Goal: Information Seeking & Learning: Check status

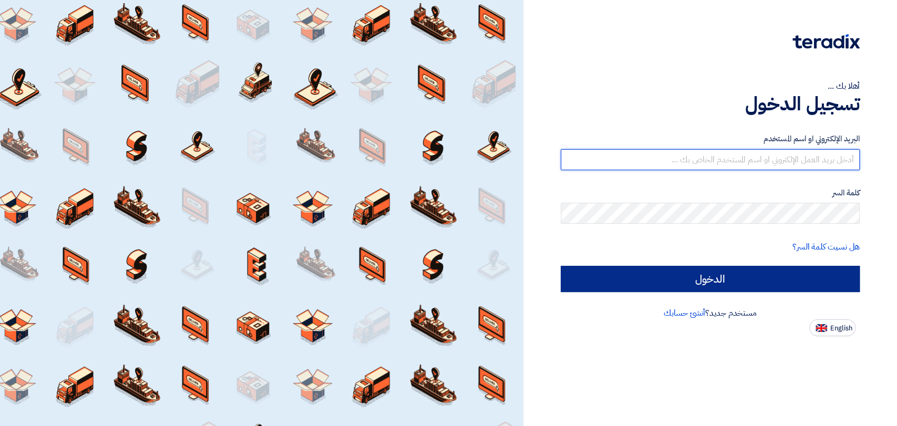
type input "[PERSON_NAME][EMAIL_ADDRESS][DOMAIN_NAME]"
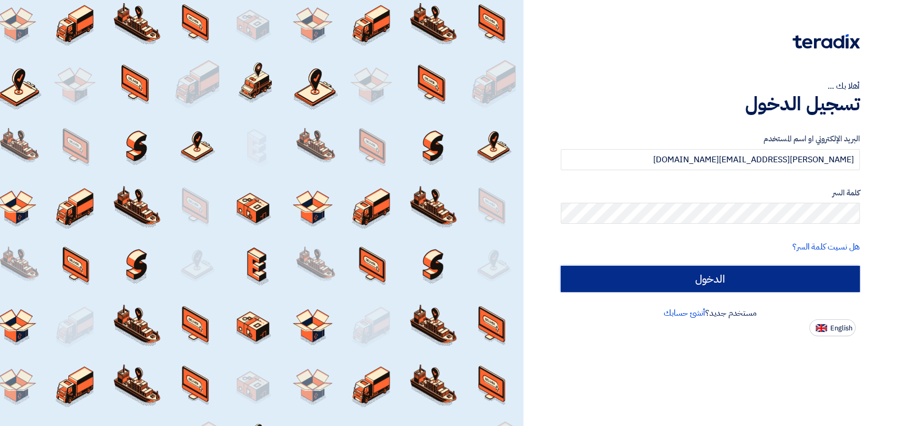
drag, startPoint x: 744, startPoint y: 283, endPoint x: 743, endPoint y: 277, distance: 6.0
click at [744, 282] on input "الدخول" at bounding box center [710, 279] width 299 height 26
type input "Sign in"
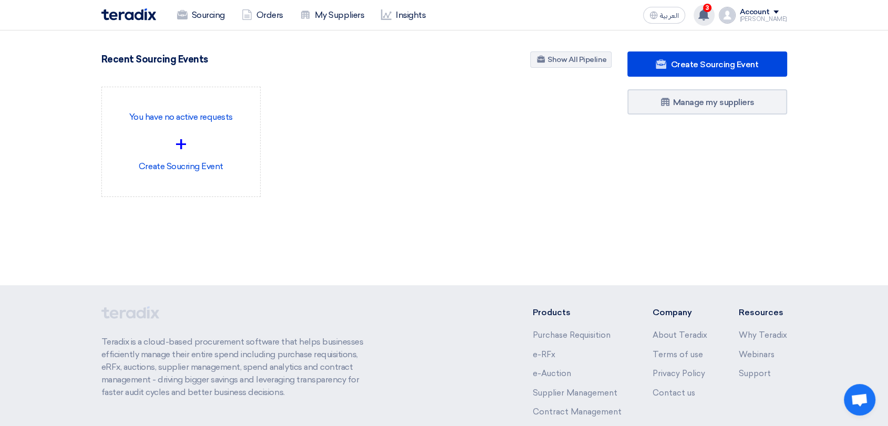
click at [709, 15] on use at bounding box center [703, 15] width 11 height 12
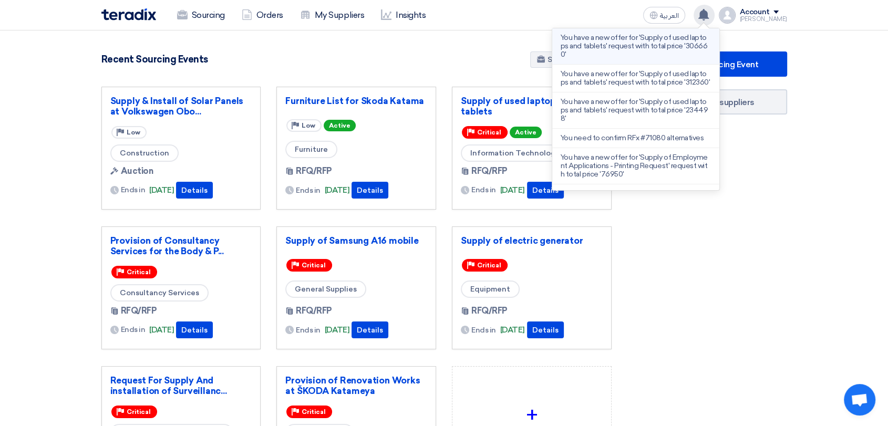
click at [680, 51] on p "You have a new offer for 'Supply of used laptops and tablets' request with tota…" at bounding box center [636, 46] width 150 height 25
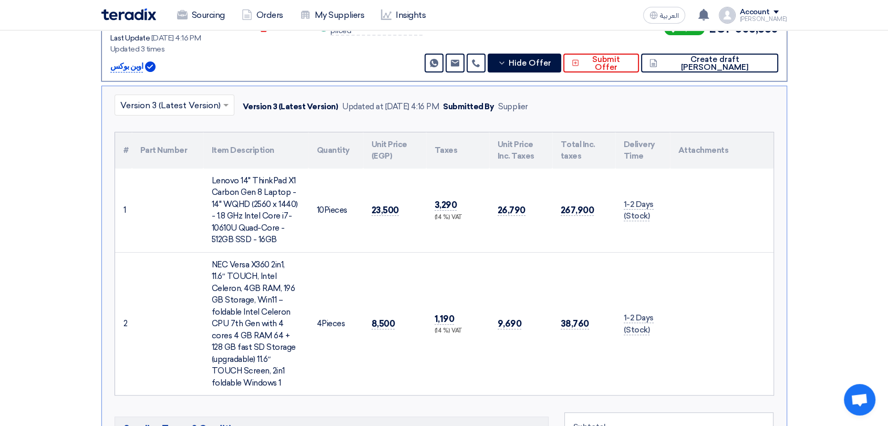
scroll to position [289, 0]
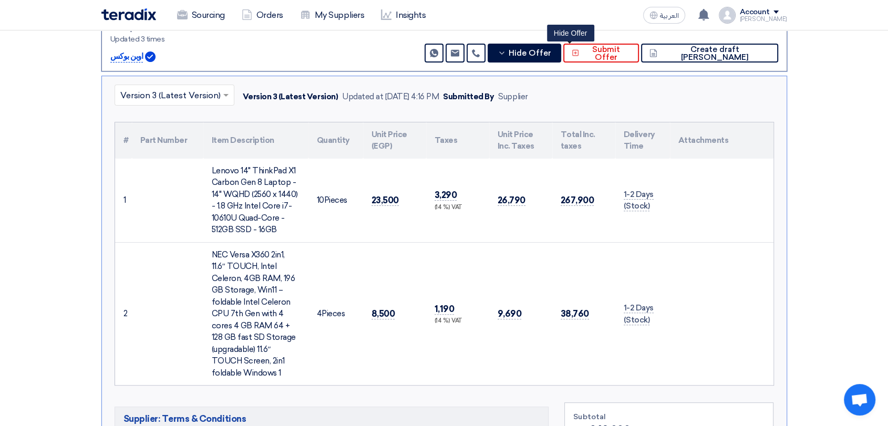
click at [551, 56] on span "Hide Offer" at bounding box center [530, 53] width 43 height 8
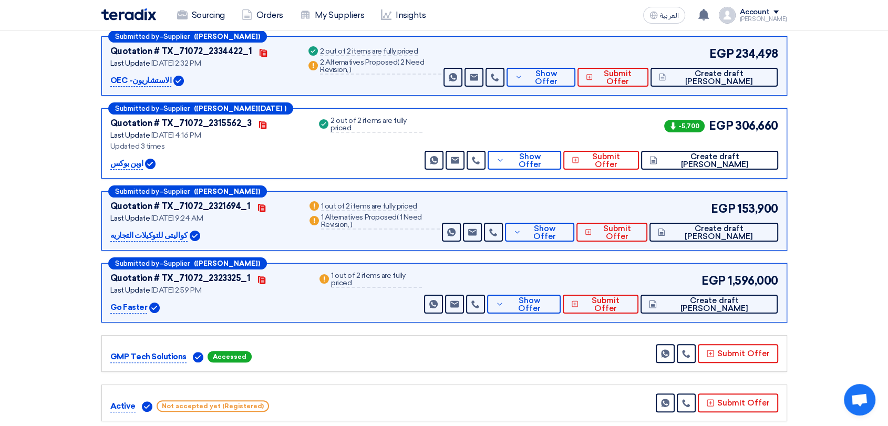
scroll to position [172, 0]
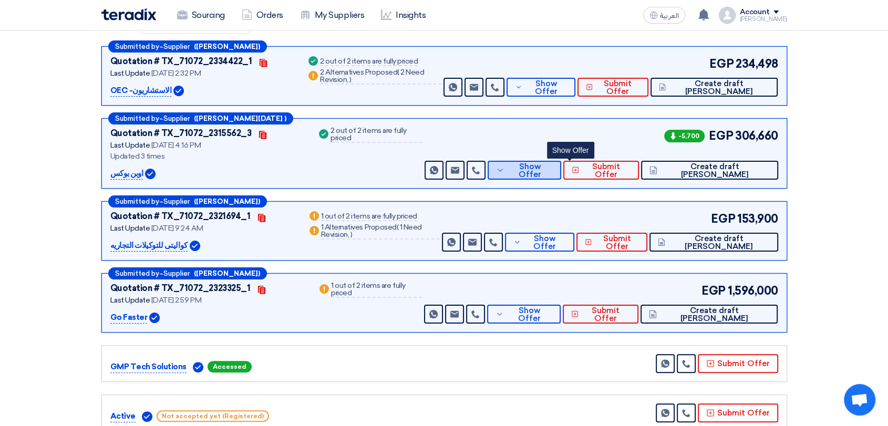
click at [553, 168] on span "Show Offer" at bounding box center [530, 171] width 46 height 16
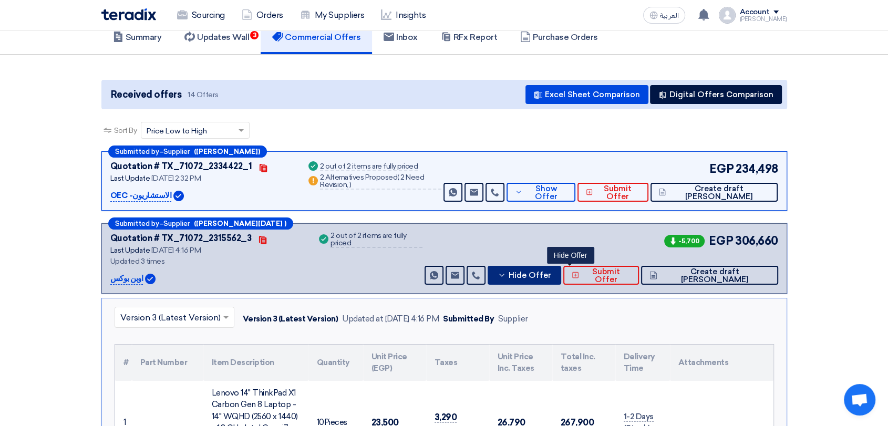
scroll to position [0, 0]
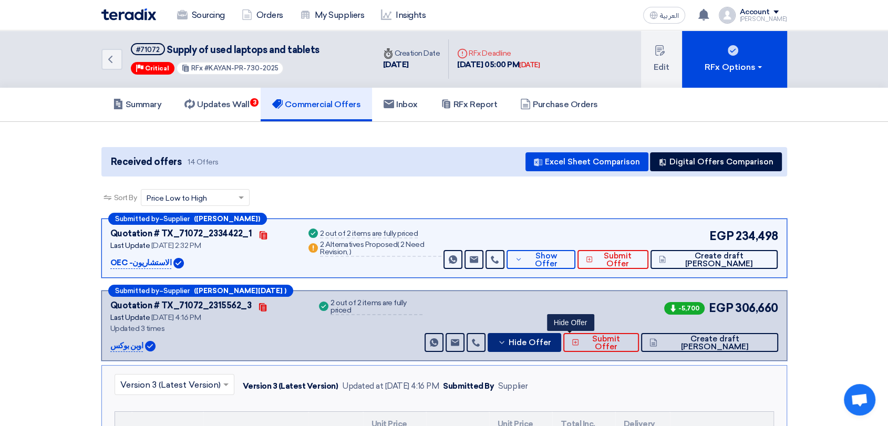
click at [551, 345] on span "Hide Offer" at bounding box center [530, 343] width 43 height 8
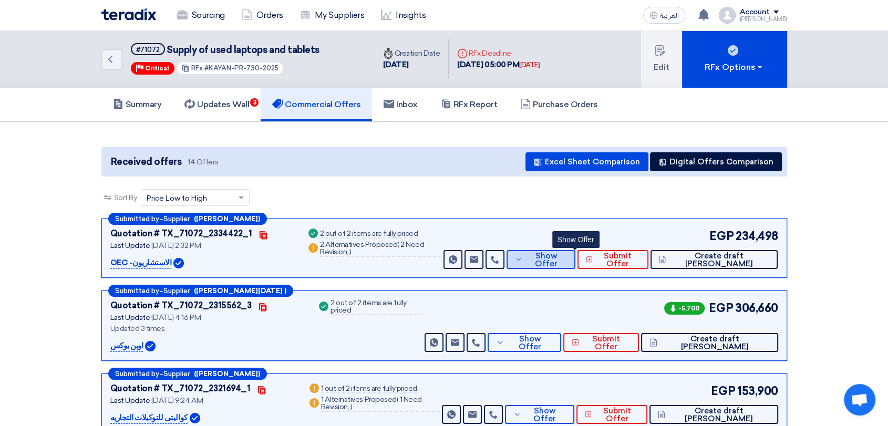
click at [575, 264] on button "Show Offer" at bounding box center [540, 259] width 69 height 19
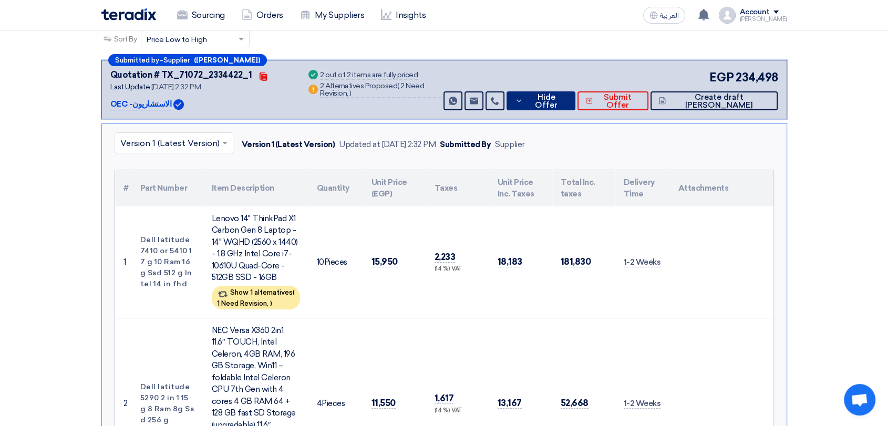
scroll to position [175, 0]
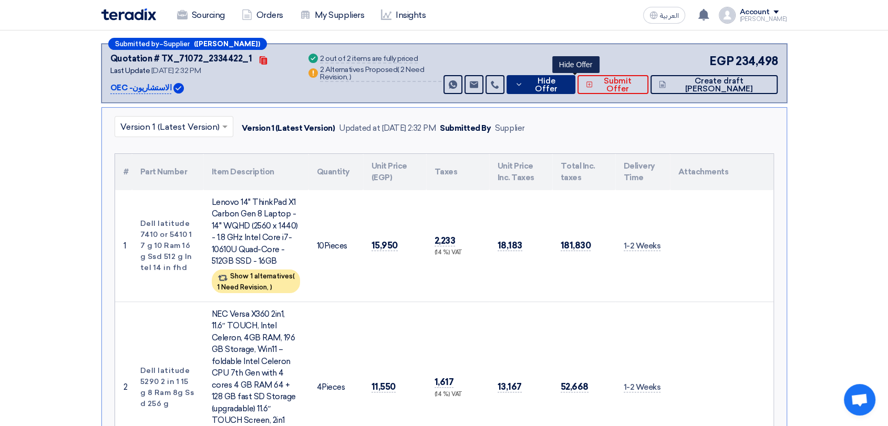
click at [566, 82] on span "Hide Offer" at bounding box center [545, 85] width 41 height 16
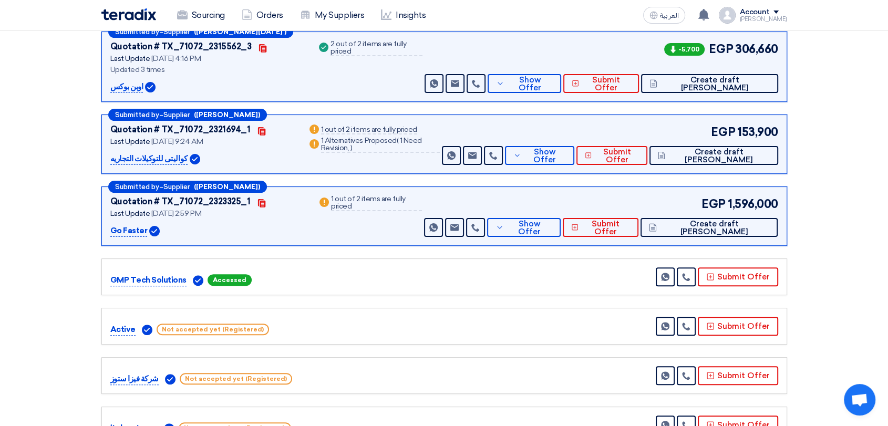
scroll to position [233, 0]
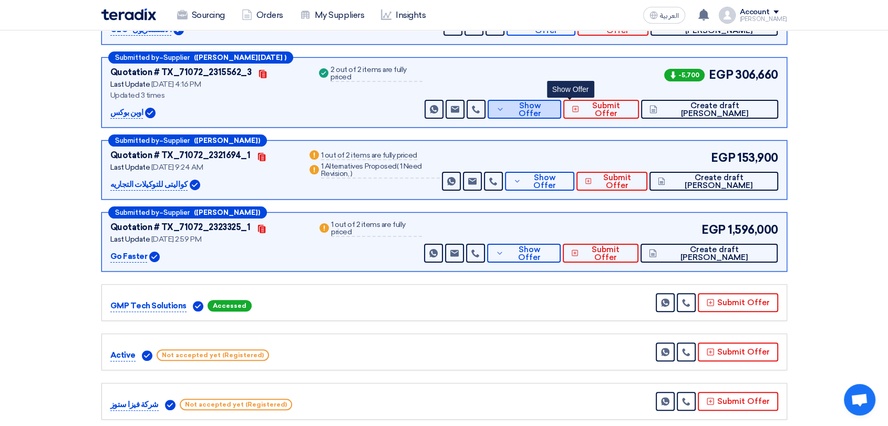
click at [561, 111] on button "Show Offer" at bounding box center [524, 109] width 73 height 19
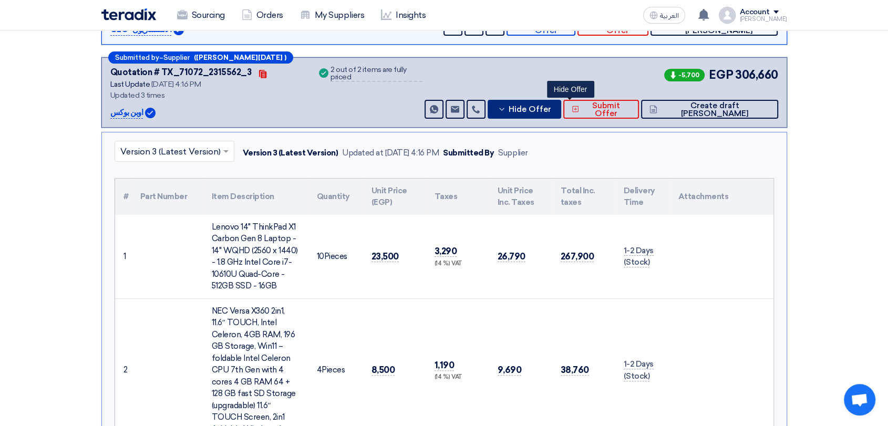
click at [551, 107] on span "Hide Offer" at bounding box center [530, 110] width 43 height 8
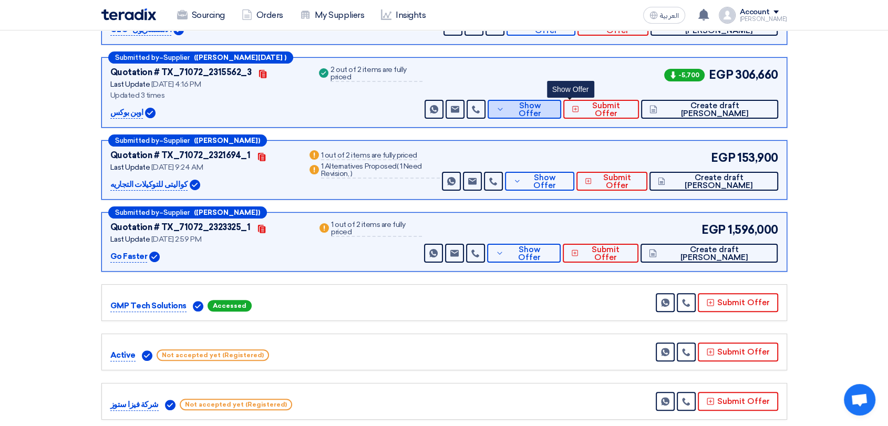
click at [553, 106] on span "Show Offer" at bounding box center [530, 110] width 46 height 16
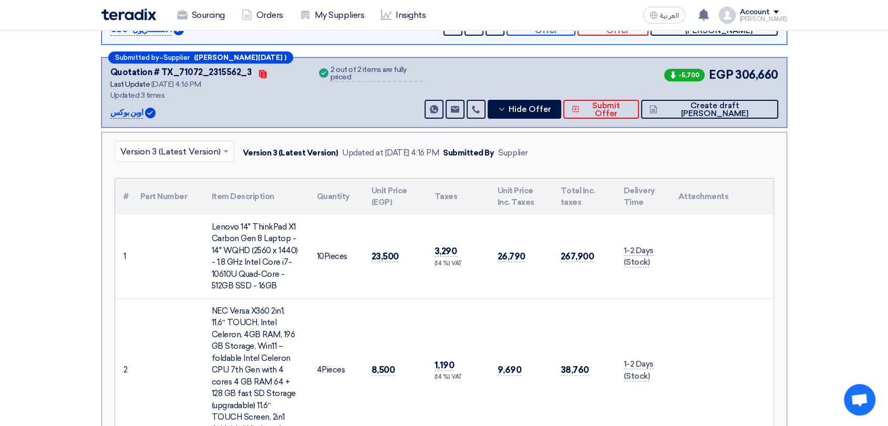
drag, startPoint x: 399, startPoint y: 254, endPoint x: 366, endPoint y: 257, distance: 33.8
click at [366, 257] on td "23,500" at bounding box center [394, 257] width 63 height 84
click at [555, 110] on button "Hide Offer" at bounding box center [524, 109] width 73 height 19
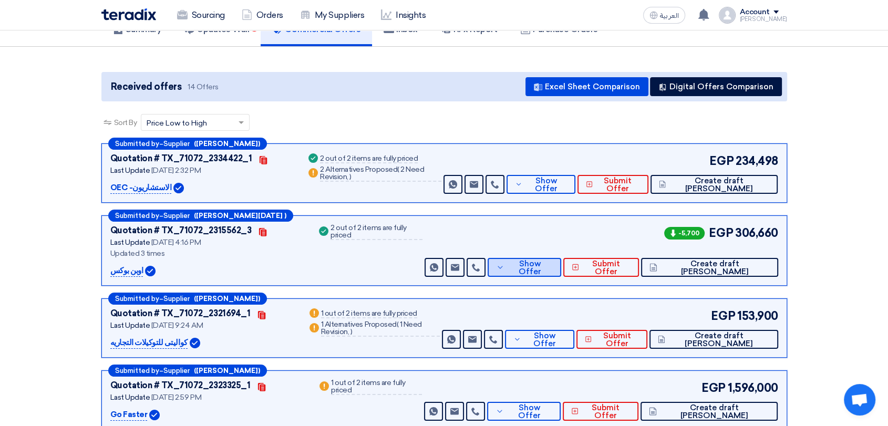
scroll to position [0, 0]
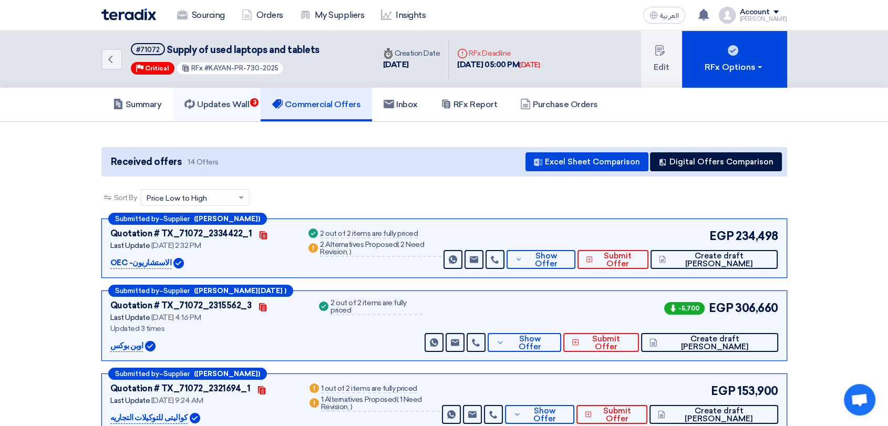
click at [232, 101] on h5 "Updates Wall 3" at bounding box center [216, 104] width 65 height 11
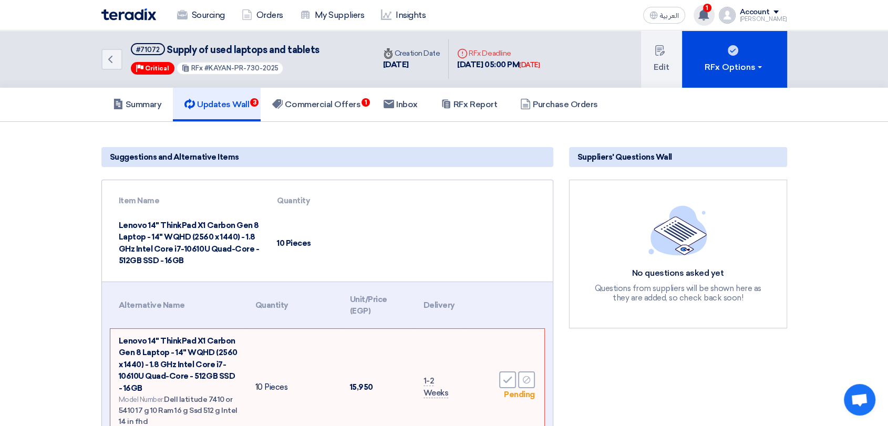
click at [711, 9] on span "1" at bounding box center [707, 8] width 8 height 8
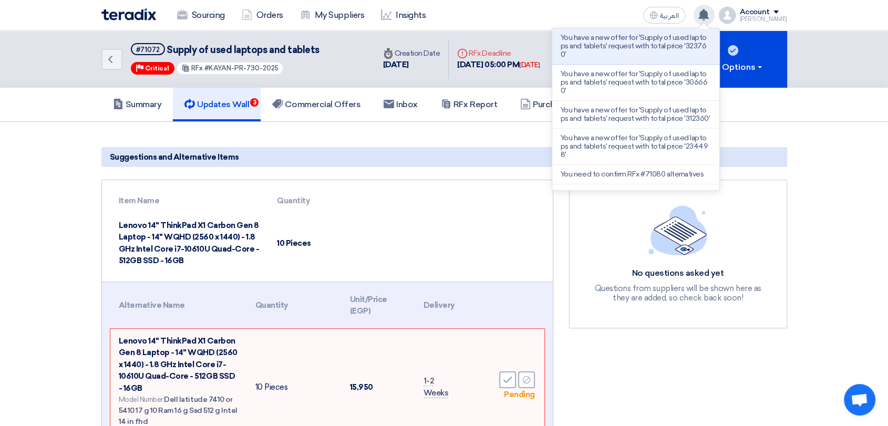
click at [709, 17] on use at bounding box center [703, 15] width 11 height 12
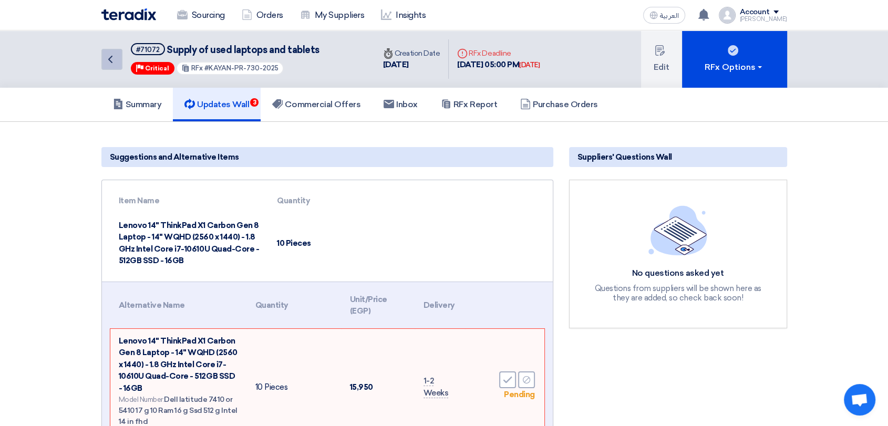
click at [108, 60] on icon "Back" at bounding box center [110, 59] width 13 height 13
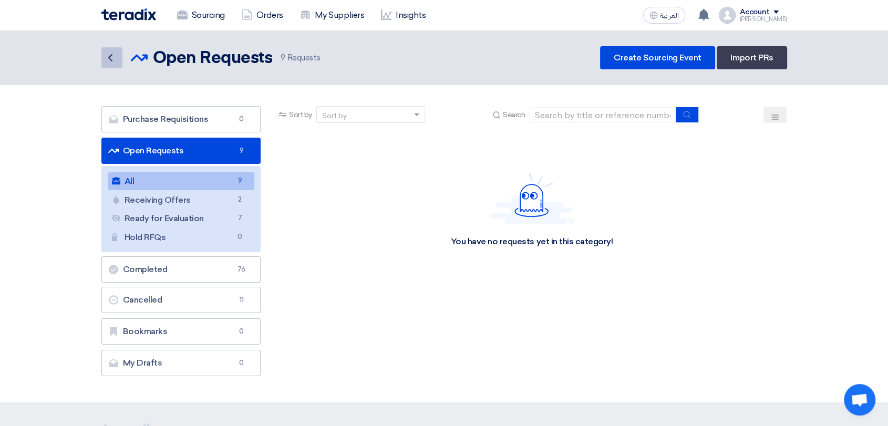
click at [120, 56] on link "Back" at bounding box center [111, 57] width 21 height 21
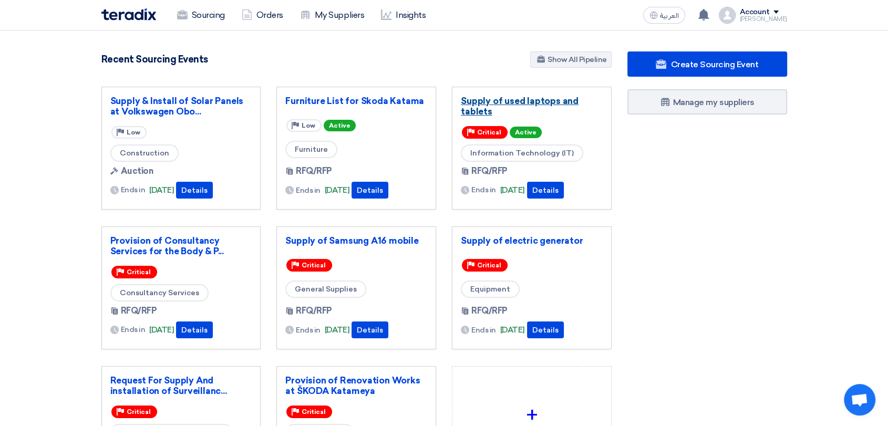
click at [538, 107] on link "Supply of used laptops and tablets" at bounding box center [532, 106] width 142 height 21
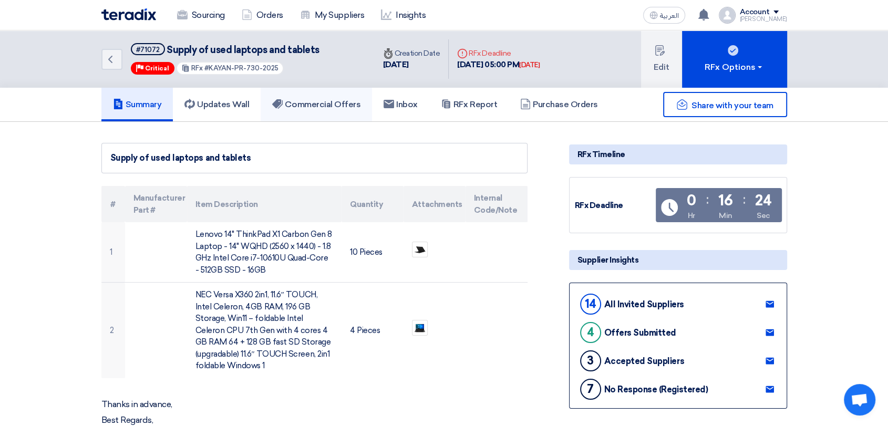
click at [320, 108] on h5 "Commercial Offers" at bounding box center [316, 104] width 88 height 11
